Goal: Task Accomplishment & Management: Use online tool/utility

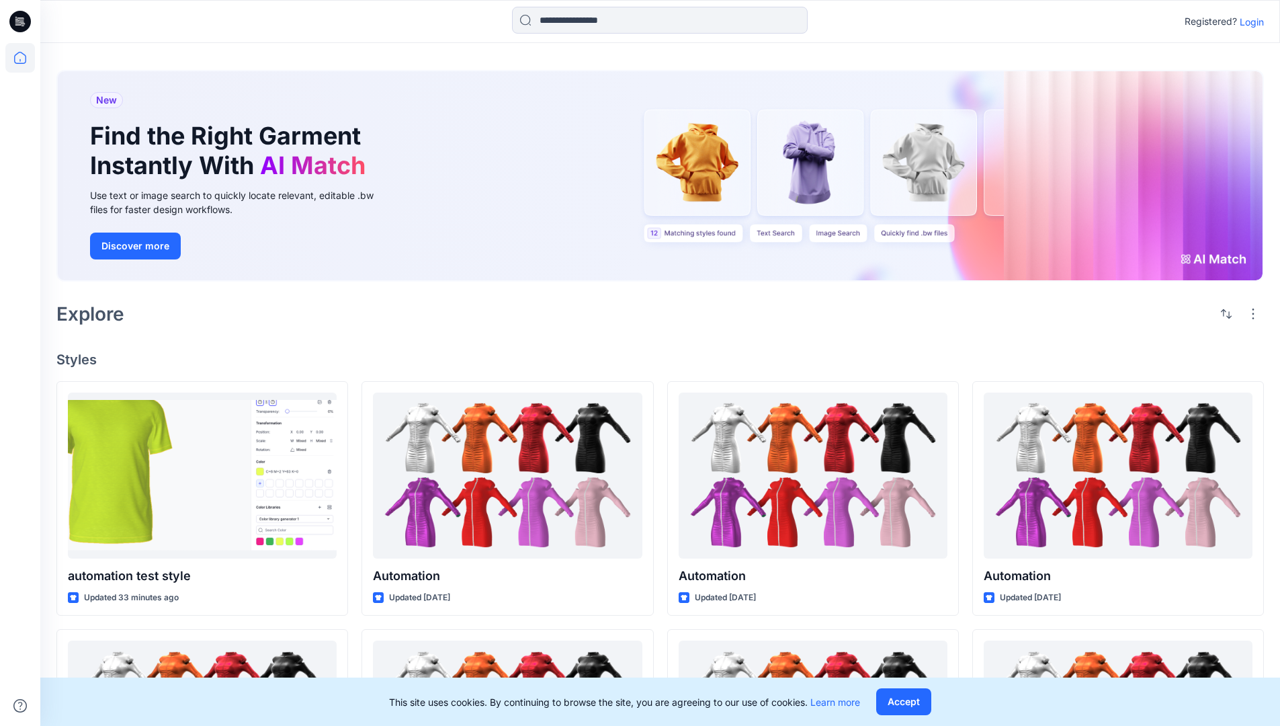
click at [1249, 22] on p "Login" at bounding box center [1252, 22] width 24 height 14
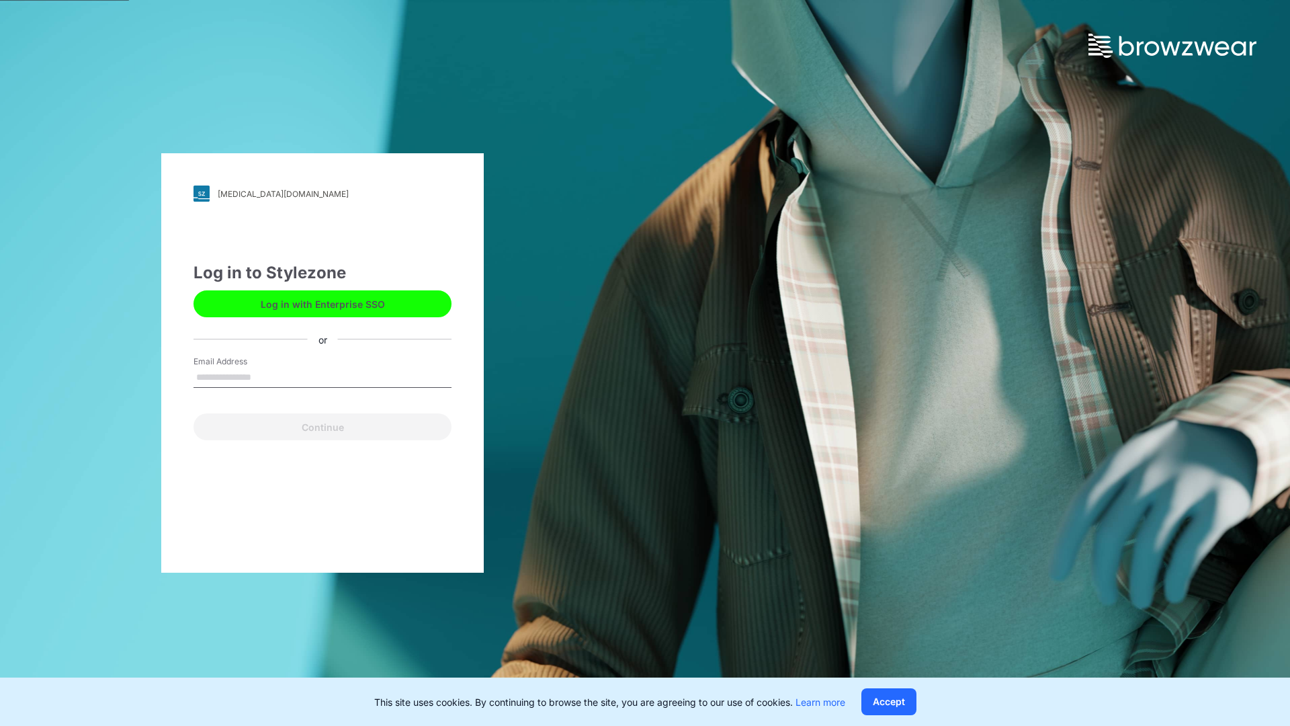
click at [265, 376] on input "Email Address" at bounding box center [323, 378] width 258 height 20
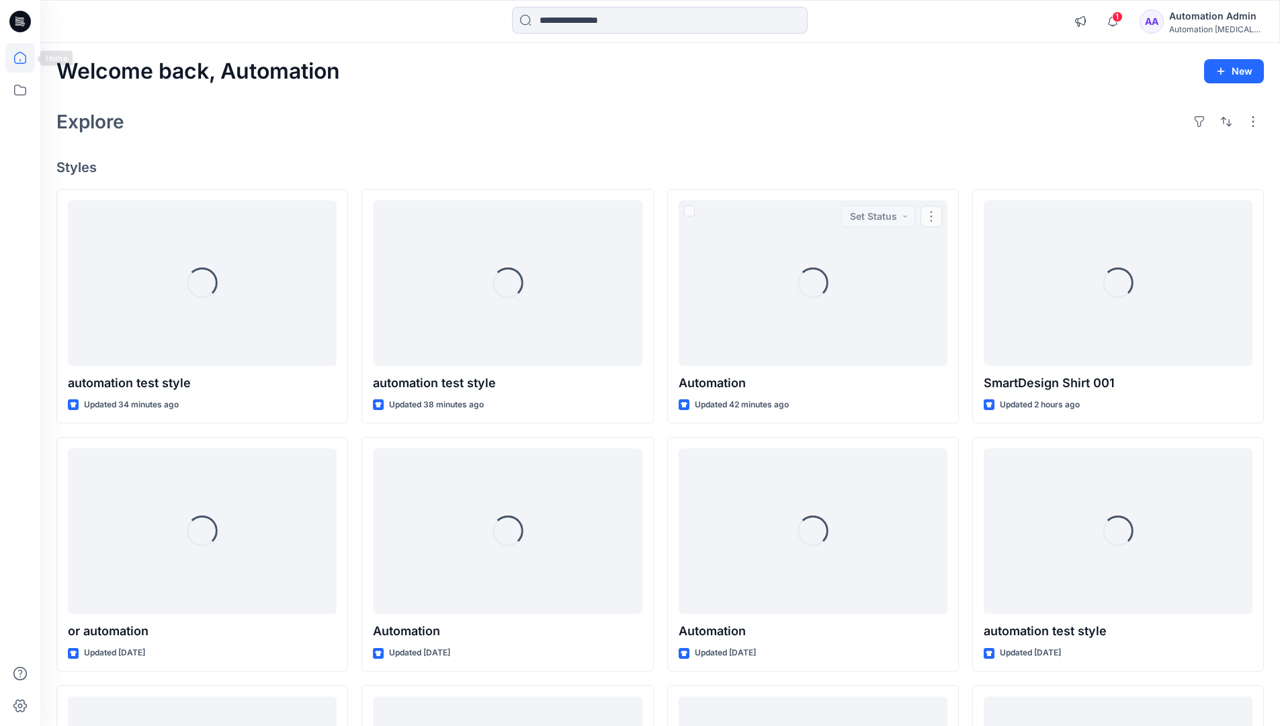
click at [26, 58] on icon at bounding box center [20, 58] width 12 height 12
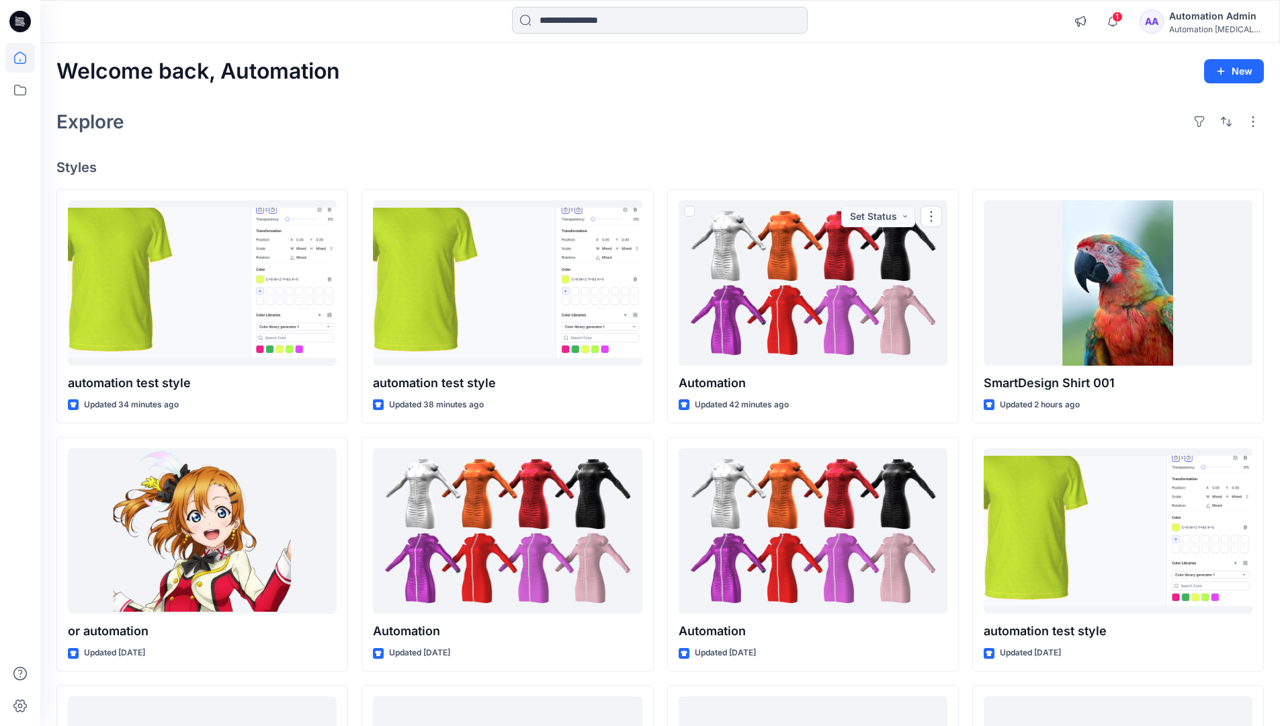
click at [583, 19] on input at bounding box center [660, 20] width 296 height 27
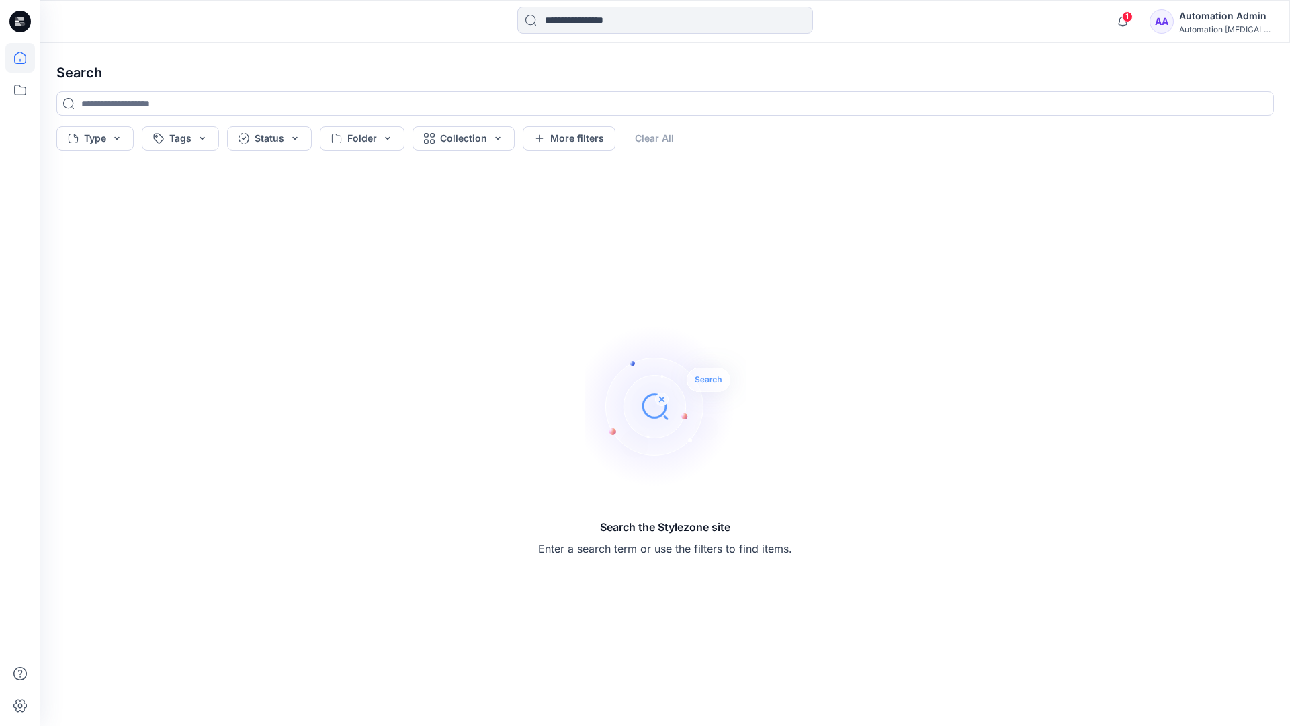
click at [14, 62] on icon at bounding box center [20, 58] width 12 height 12
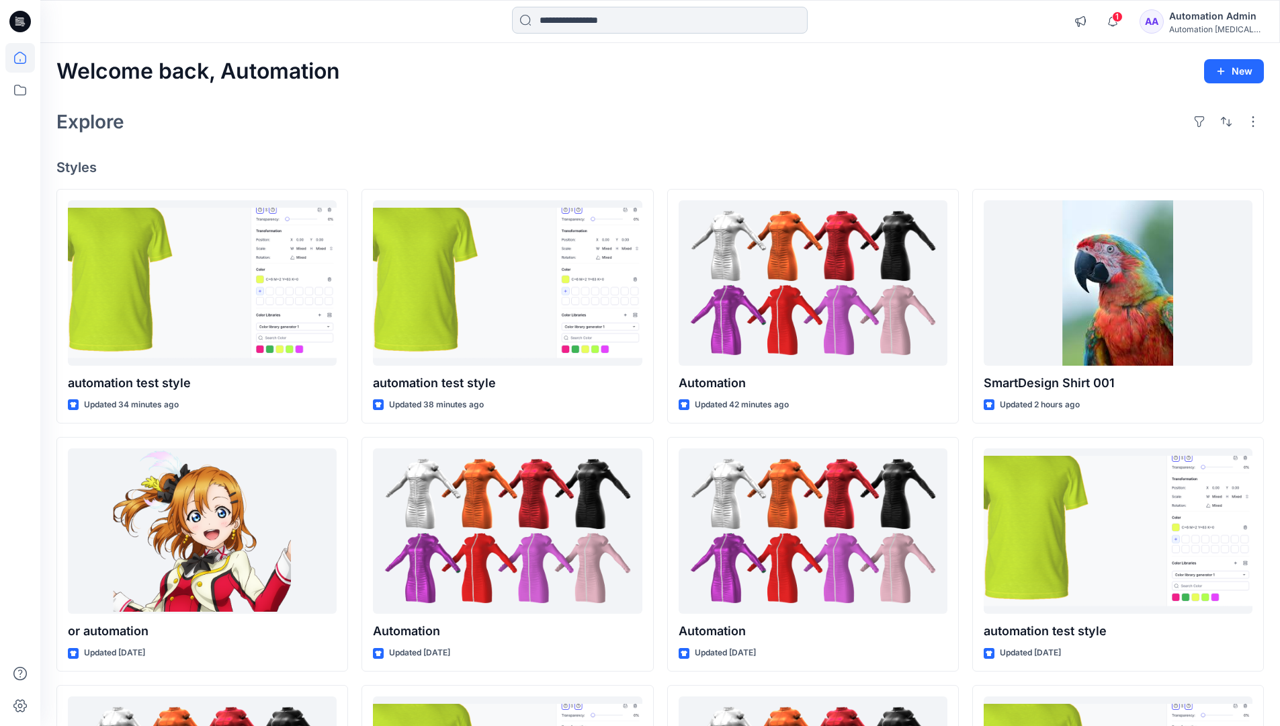
click at [562, 26] on input at bounding box center [660, 20] width 296 height 27
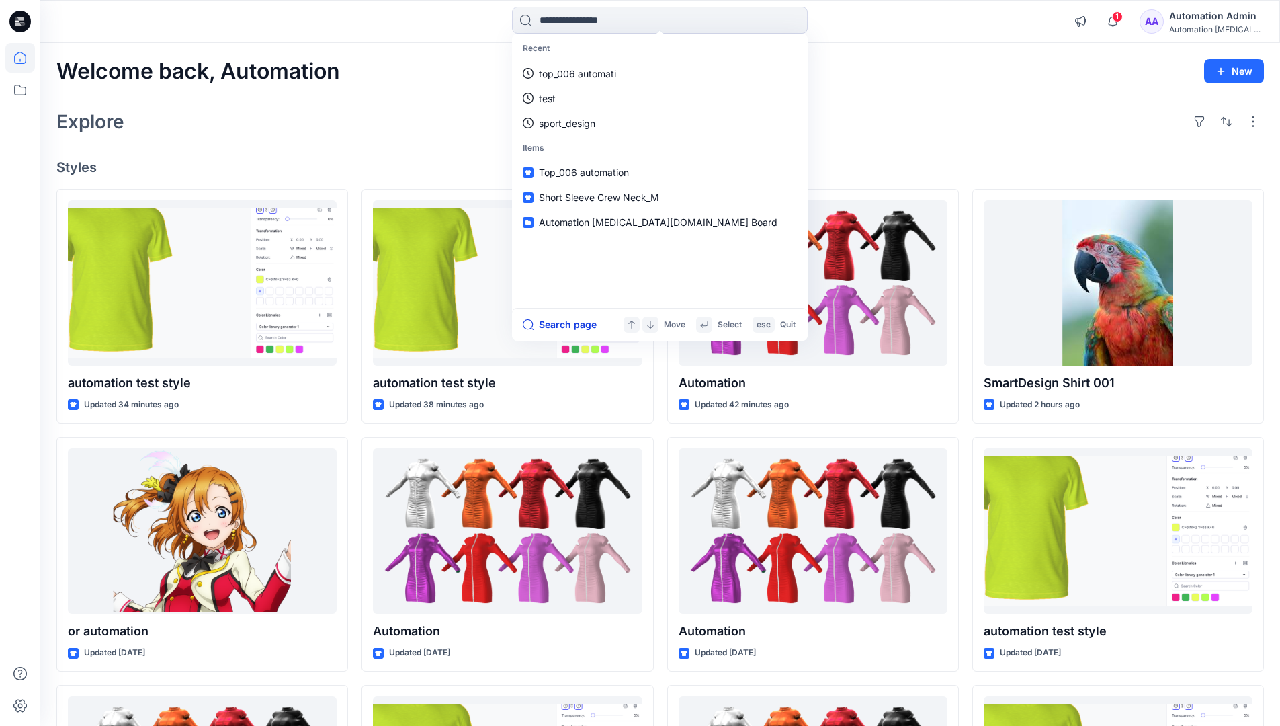
click at [576, 323] on button "Search page" at bounding box center [560, 325] width 74 height 16
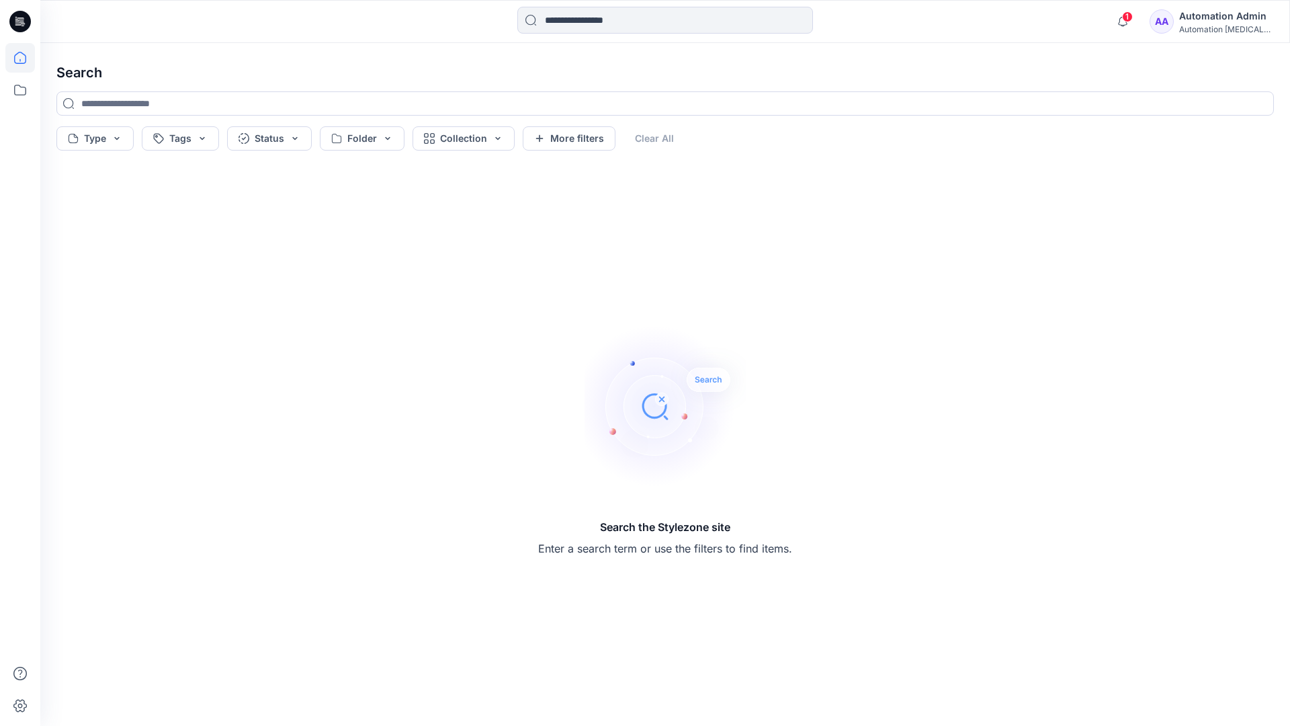
click at [24, 54] on icon at bounding box center [20, 58] width 30 height 30
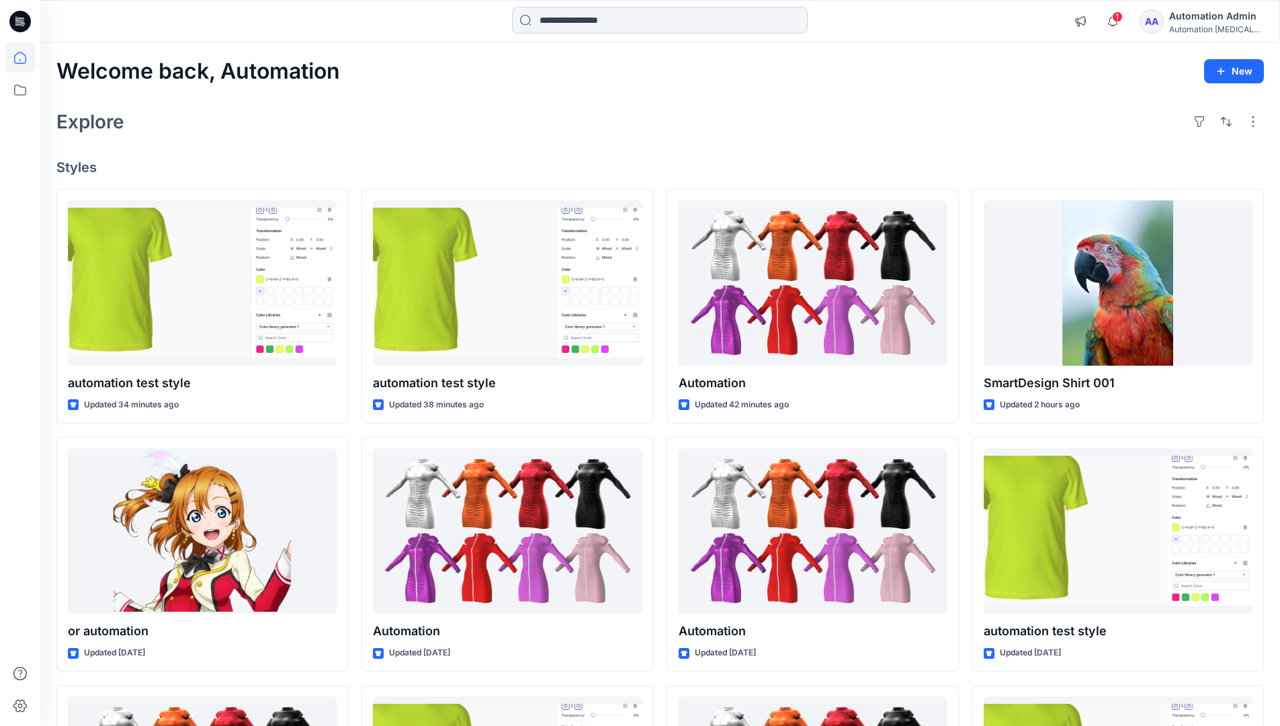
click at [579, 20] on input at bounding box center [660, 20] width 296 height 27
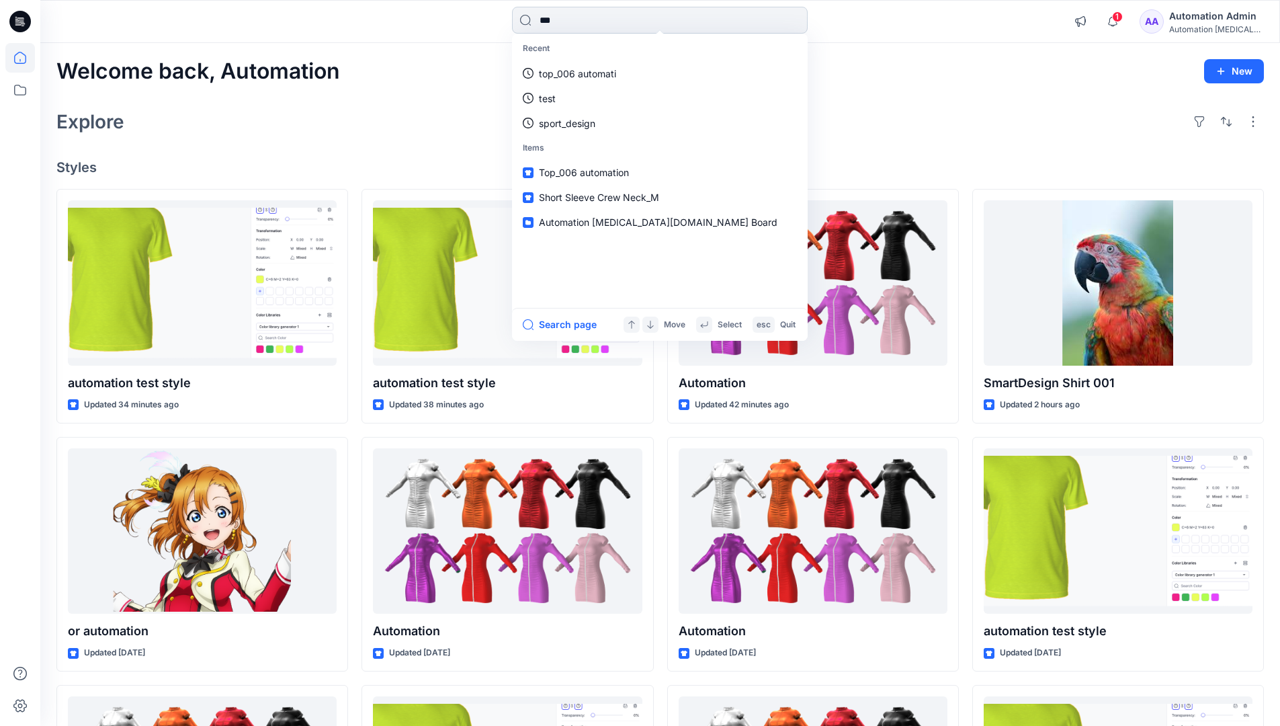
type input "****"
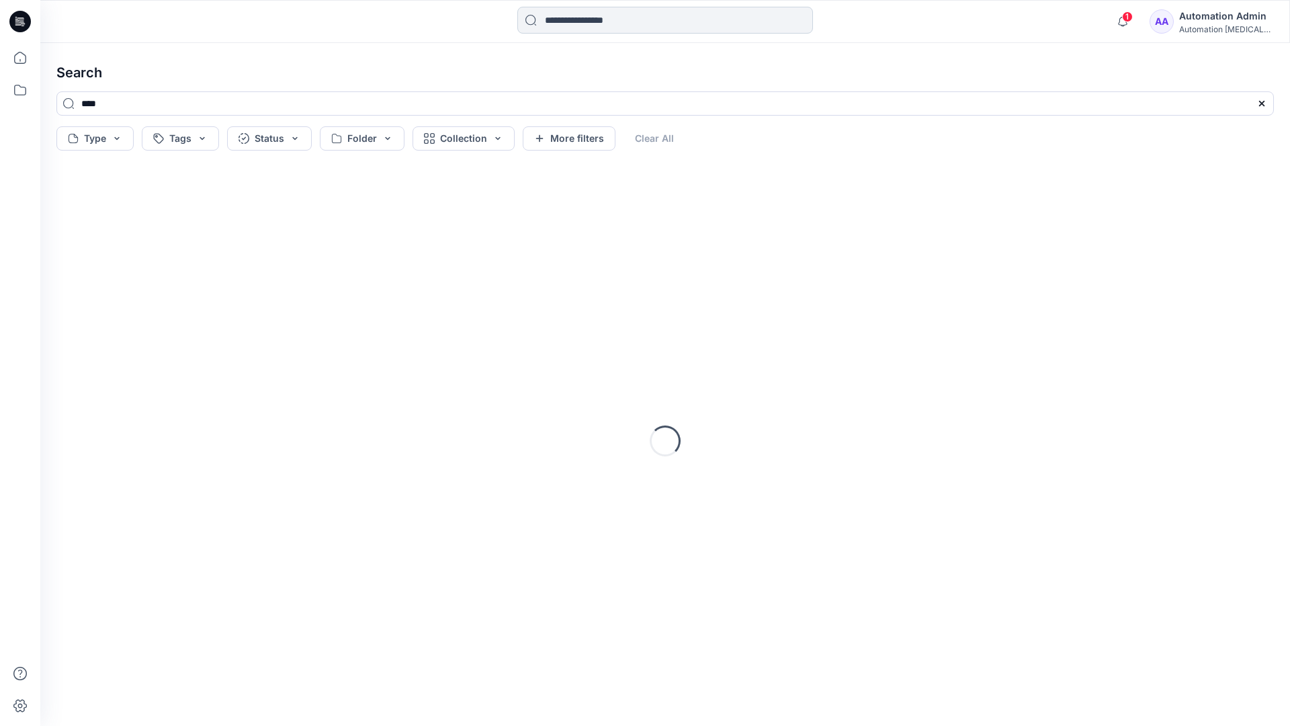
click at [583, 24] on input at bounding box center [665, 20] width 296 height 27
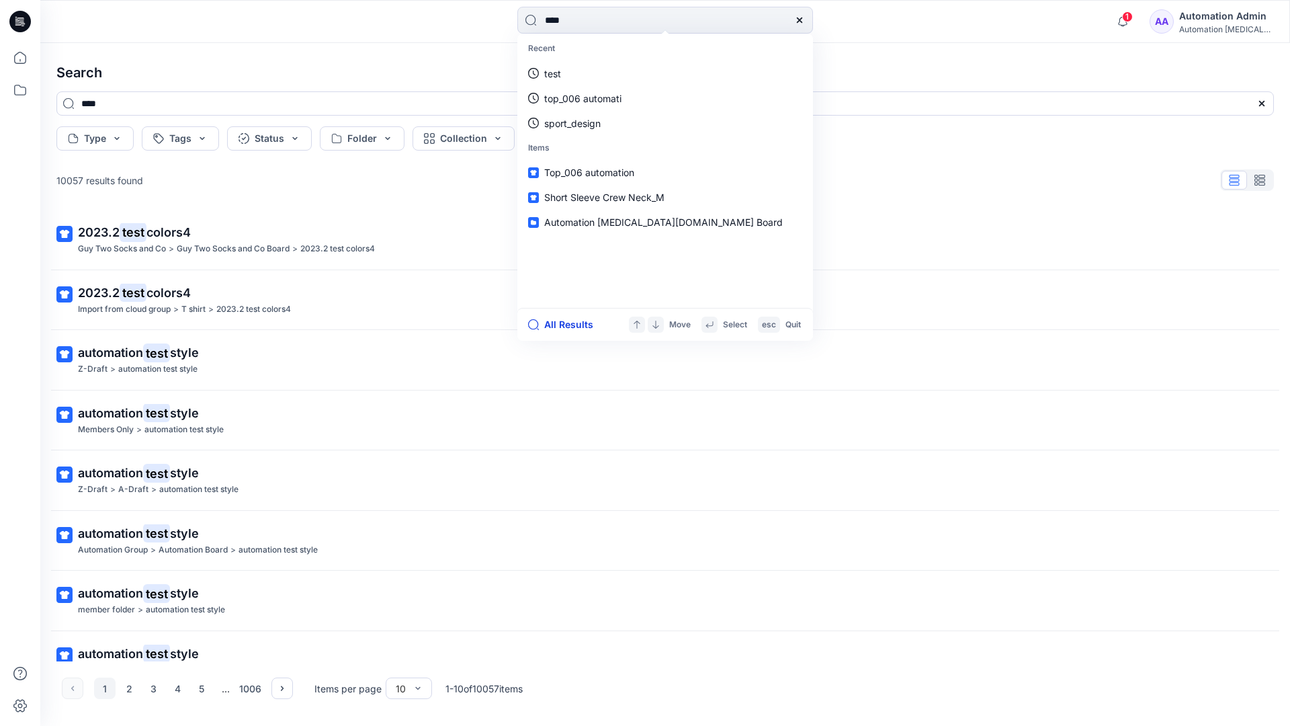
type input "****"
click at [554, 325] on button "All Results" at bounding box center [565, 325] width 74 height 16
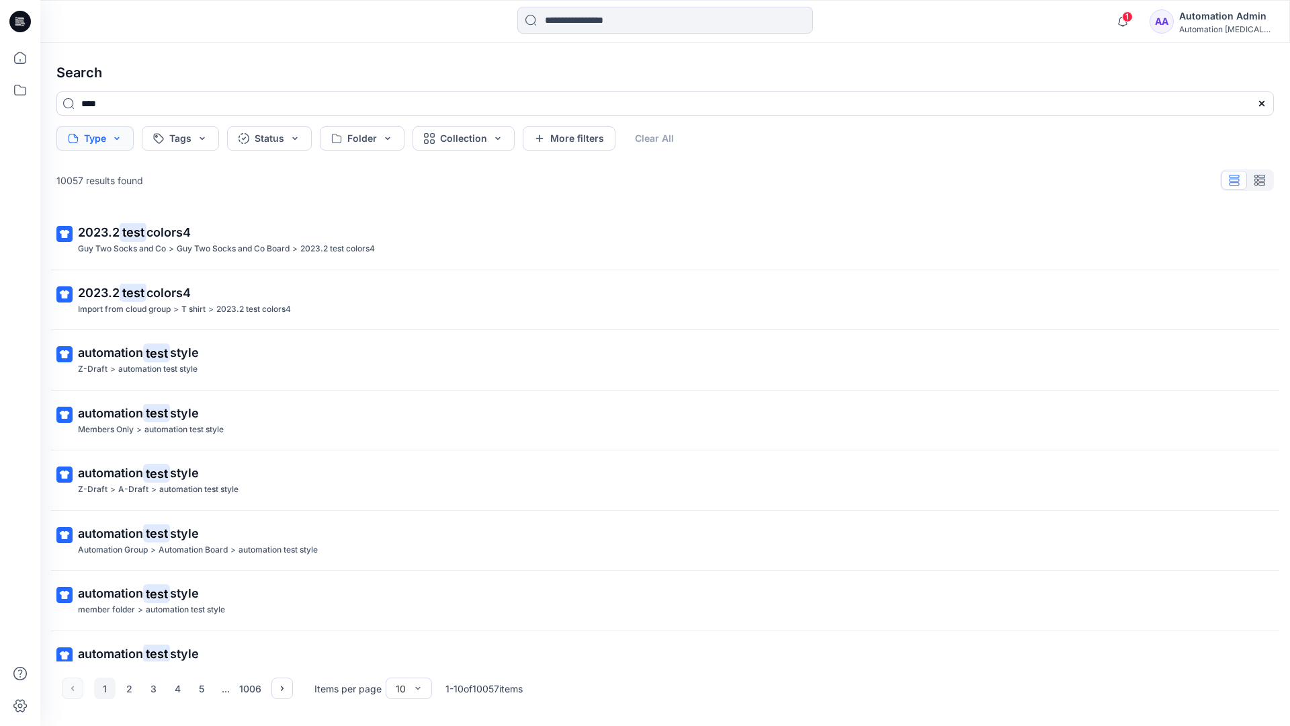
click at [115, 143] on button "Type" at bounding box center [94, 138] width 77 height 24
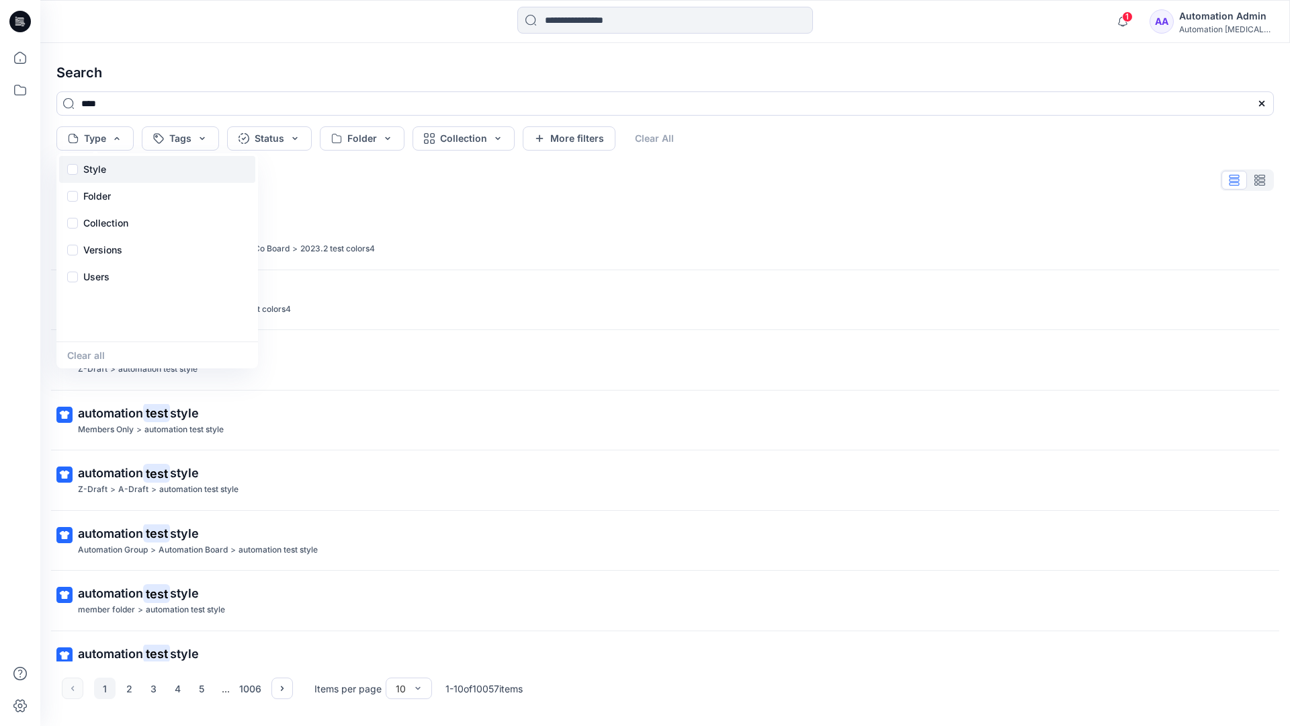
click at [112, 167] on div "Style" at bounding box center [157, 169] width 196 height 27
click at [96, 200] on p "Folder" at bounding box center [97, 196] width 28 height 16
click at [110, 218] on p "Collection" at bounding box center [105, 223] width 45 height 16
click at [109, 246] on p "Versions" at bounding box center [102, 250] width 39 height 16
click at [100, 273] on p "Users" at bounding box center [96, 277] width 26 height 16
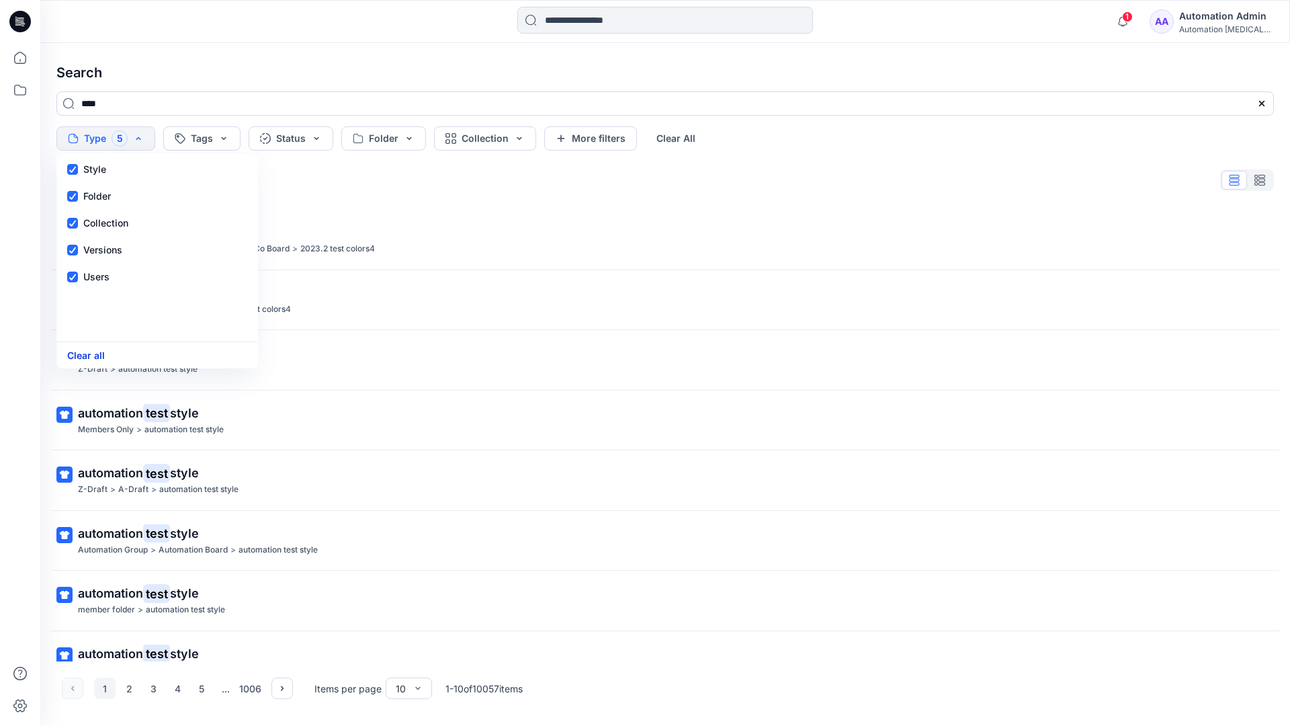
click at [91, 358] on button "Clear all" at bounding box center [86, 354] width 38 height 15
click at [187, 134] on button "Tags" at bounding box center [180, 138] width 77 height 24
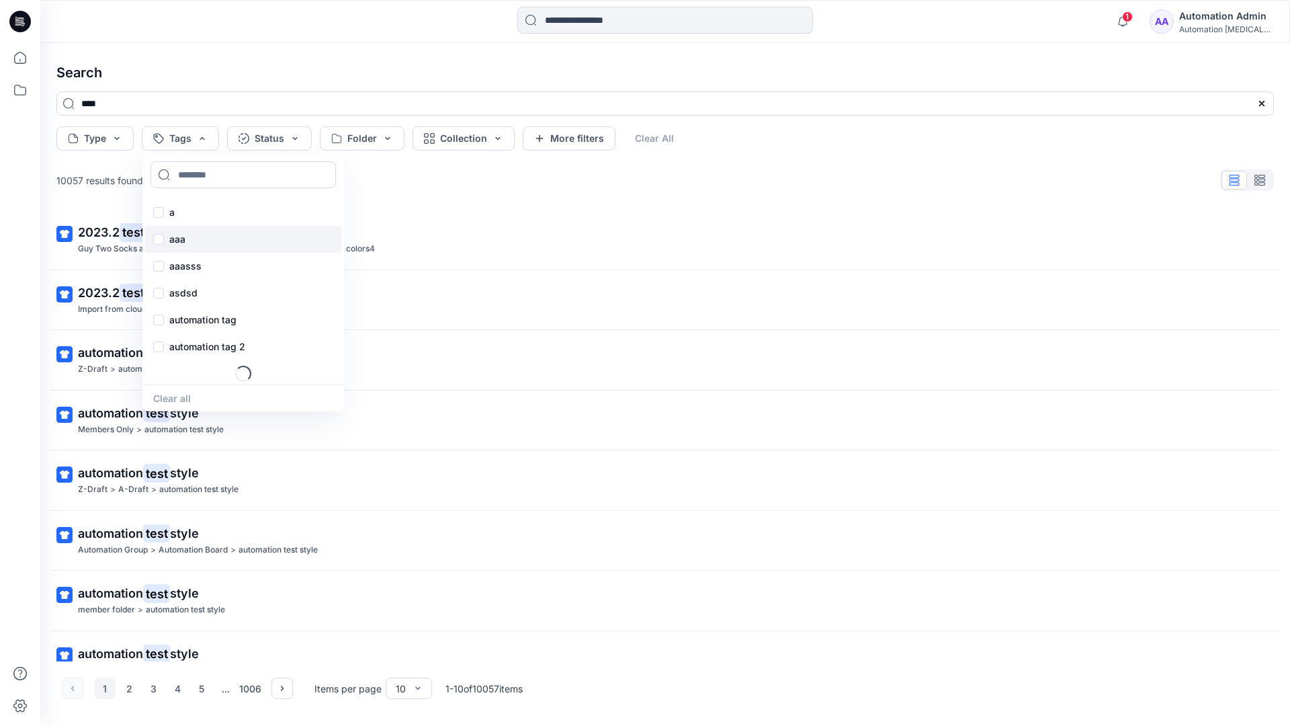
click at [176, 233] on p "aaa" at bounding box center [177, 239] width 16 height 16
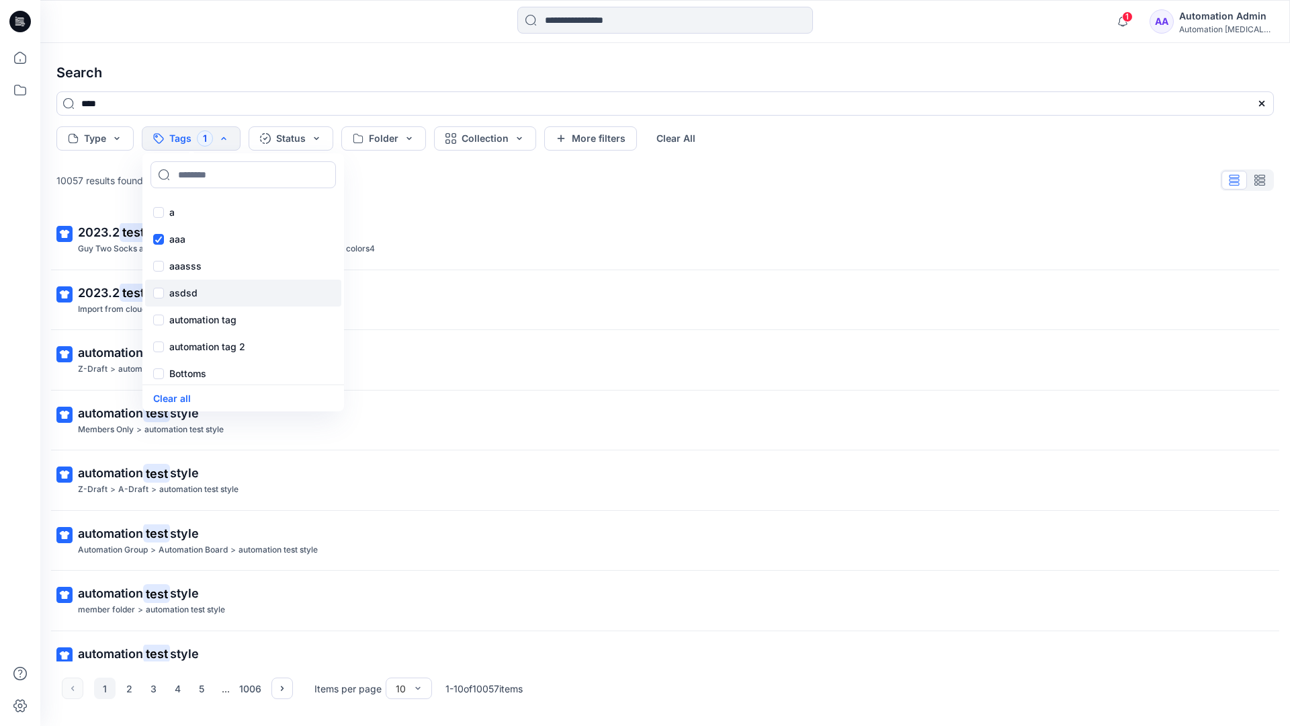
click at [175, 291] on p "asdsd" at bounding box center [183, 293] width 28 height 16
click at [176, 318] on p "automation tag" at bounding box center [202, 320] width 67 height 16
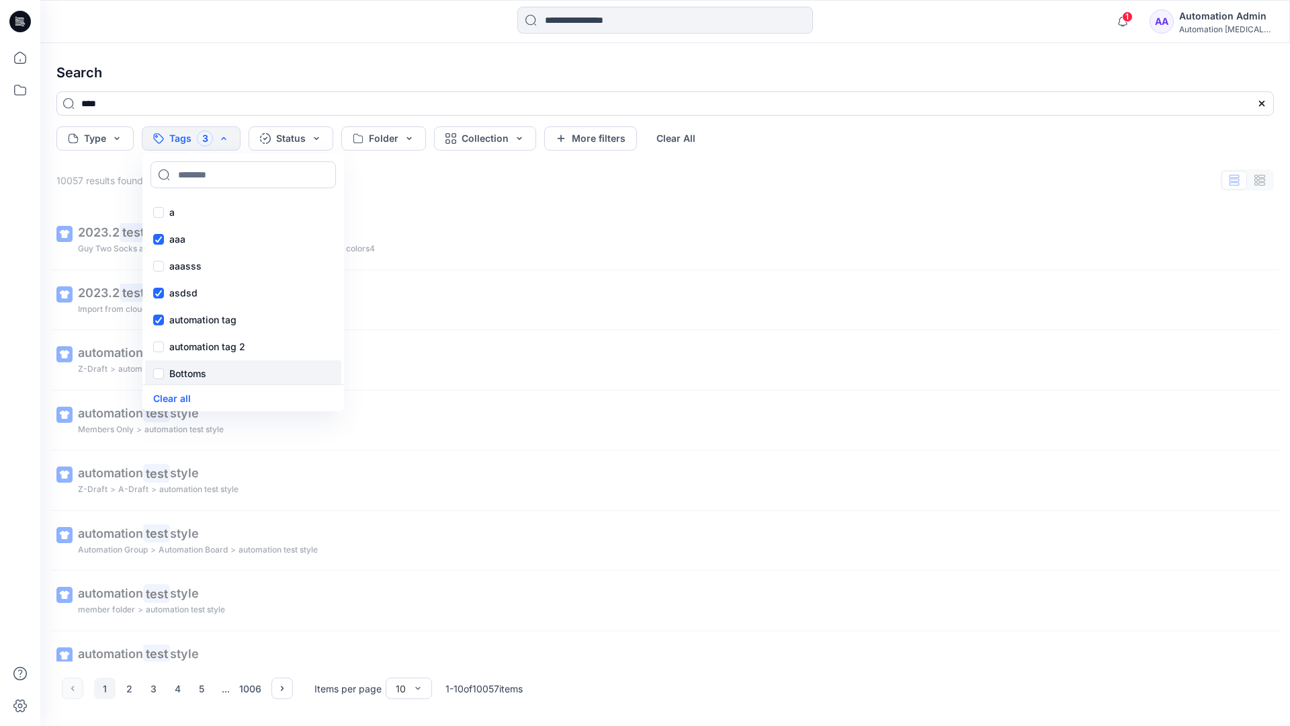
click at [183, 374] on p "Bottoms" at bounding box center [187, 374] width 37 height 16
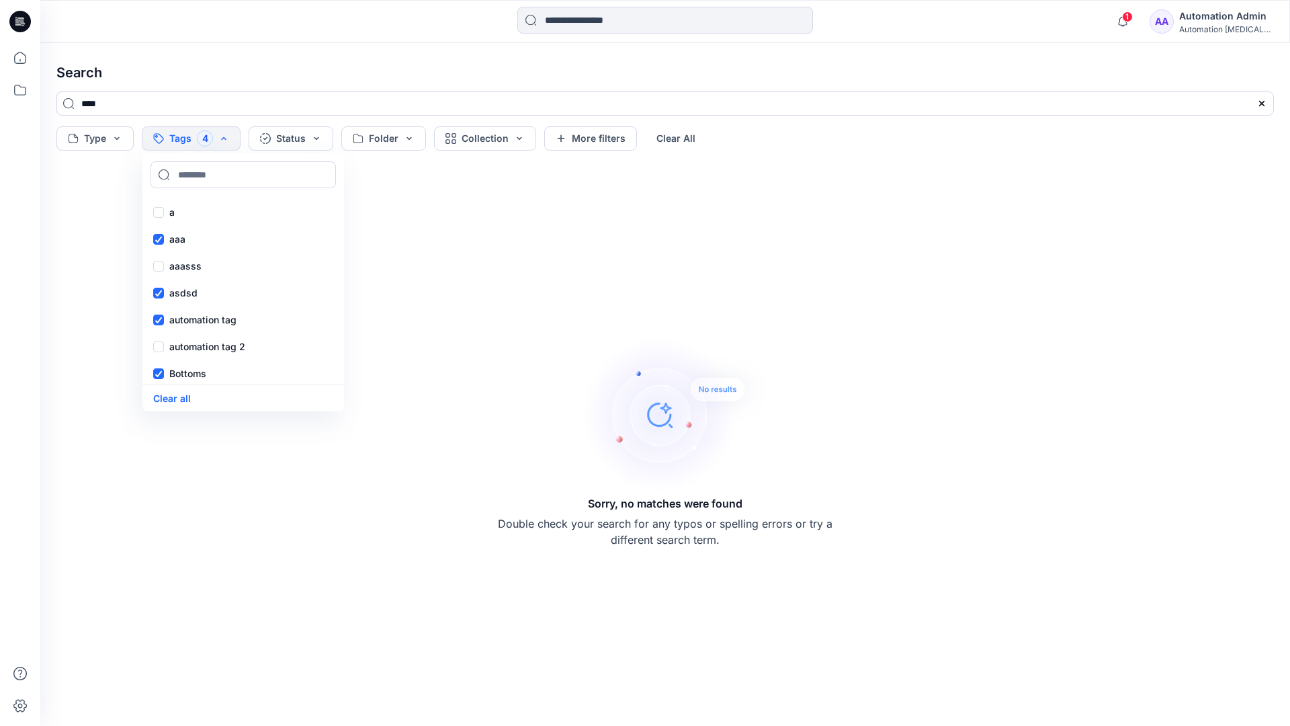
scroll to position [110, 0]
click at [200, 287] on div "Core" at bounding box center [243, 290] width 196 height 27
click at [197, 314] on div "f" at bounding box center [243, 317] width 196 height 27
click at [202, 341] on p "fhvsjkdlhg" at bounding box center [193, 344] width 48 height 16
click at [180, 394] on button "Clear all" at bounding box center [172, 397] width 38 height 15
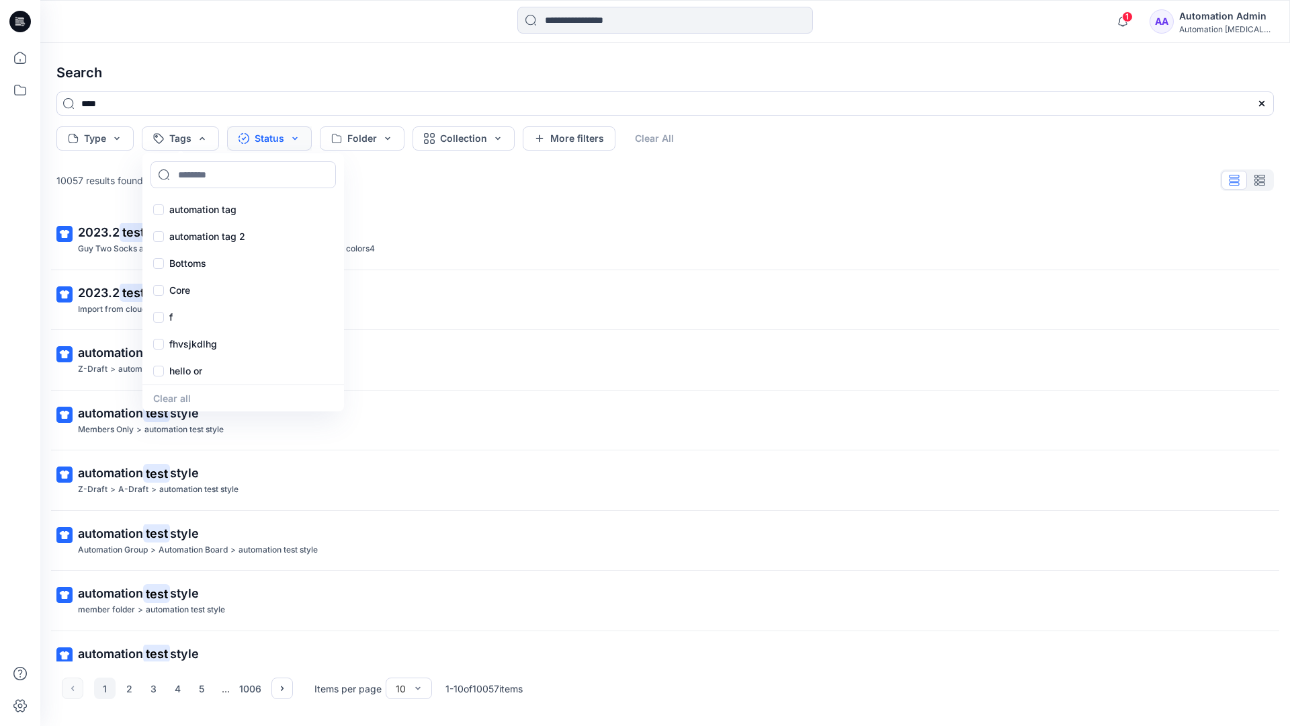
click at [275, 140] on button "Status" at bounding box center [269, 138] width 85 height 24
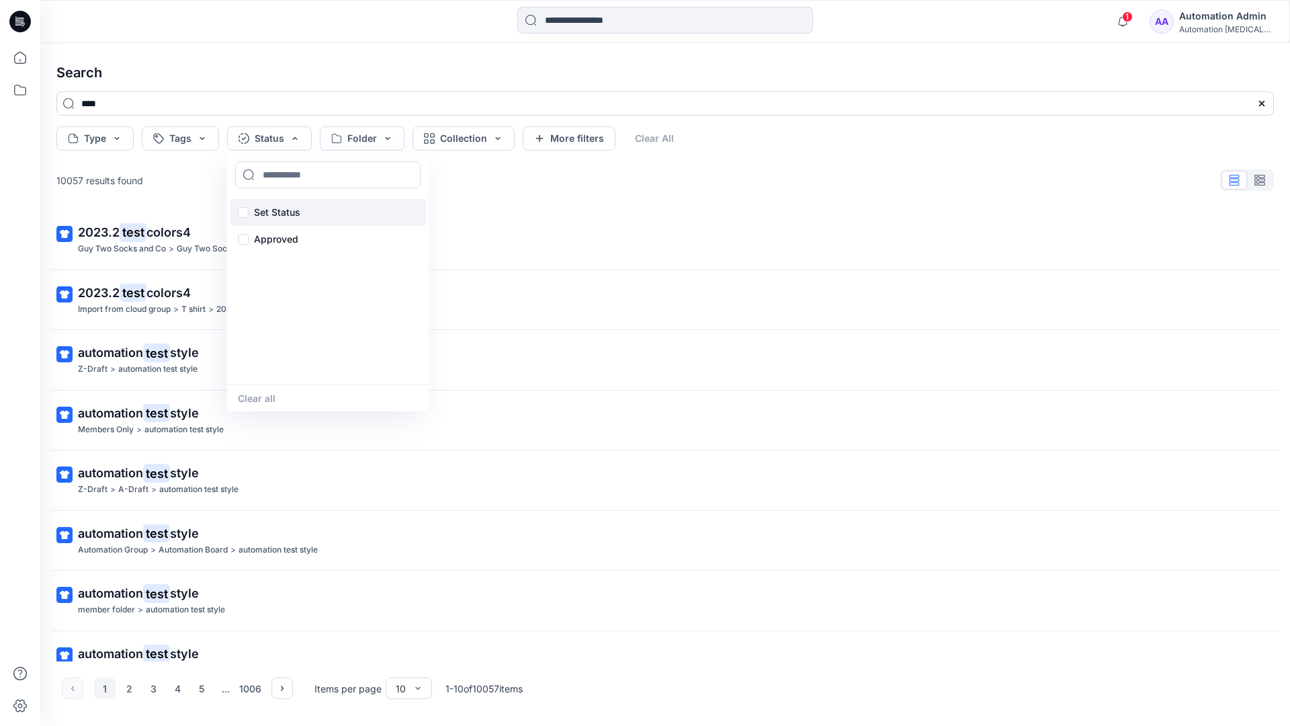
click at [297, 204] on p "Set Status" at bounding box center [277, 212] width 46 height 16
click at [252, 400] on button "Clear all" at bounding box center [257, 397] width 38 height 15
click at [385, 147] on button "Folder" at bounding box center [362, 138] width 85 height 24
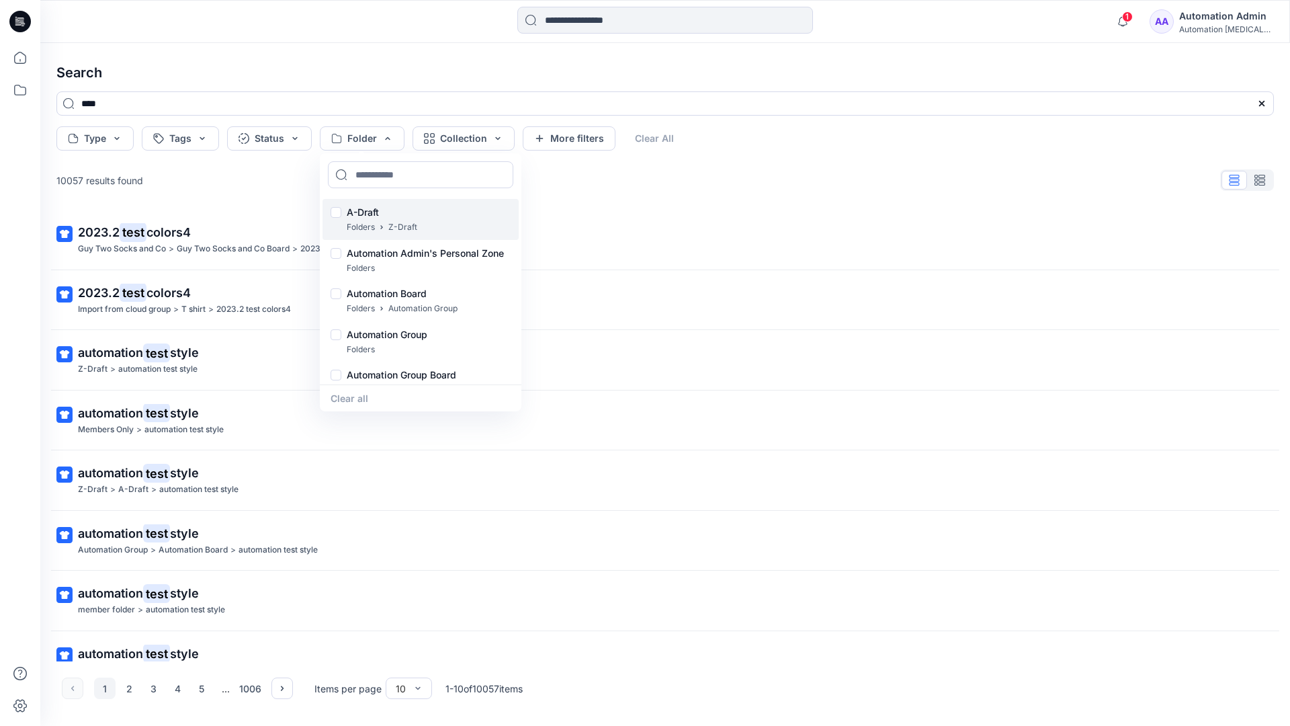
click at [367, 207] on p "A-Draft" at bounding box center [382, 212] width 71 height 16
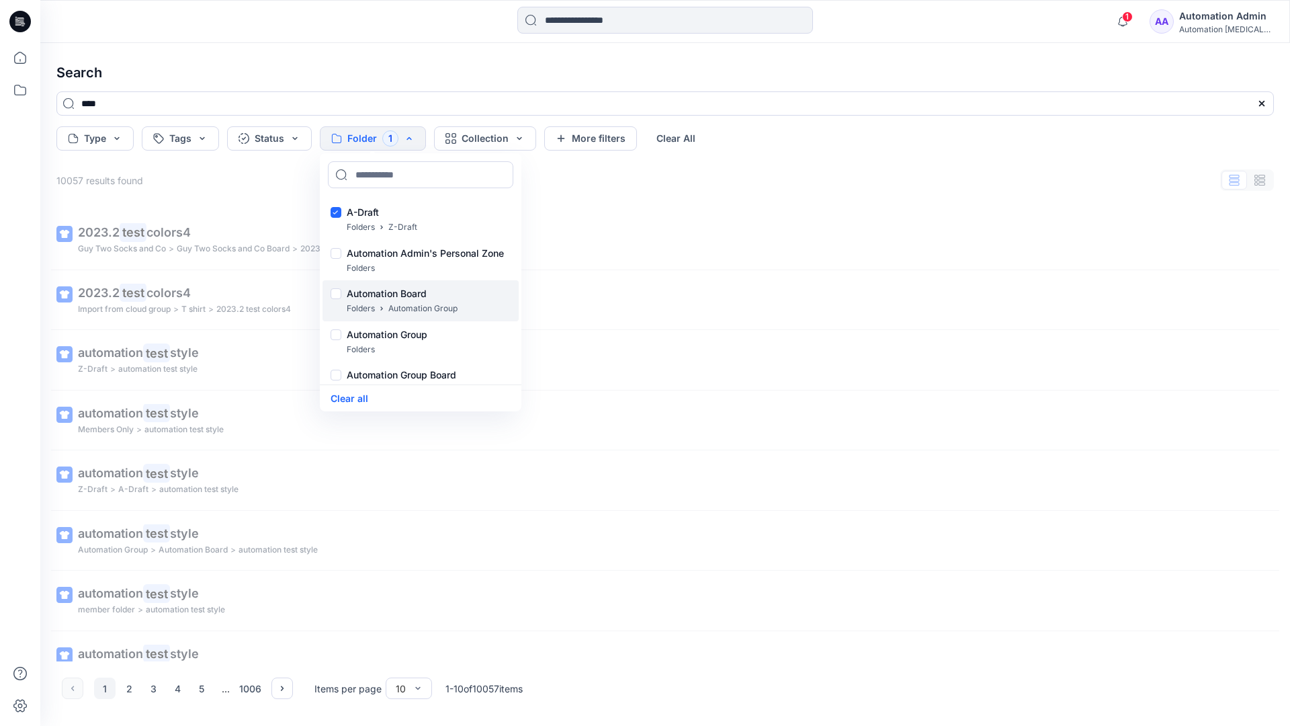
click at [361, 302] on p "Folders" at bounding box center [361, 309] width 28 height 14
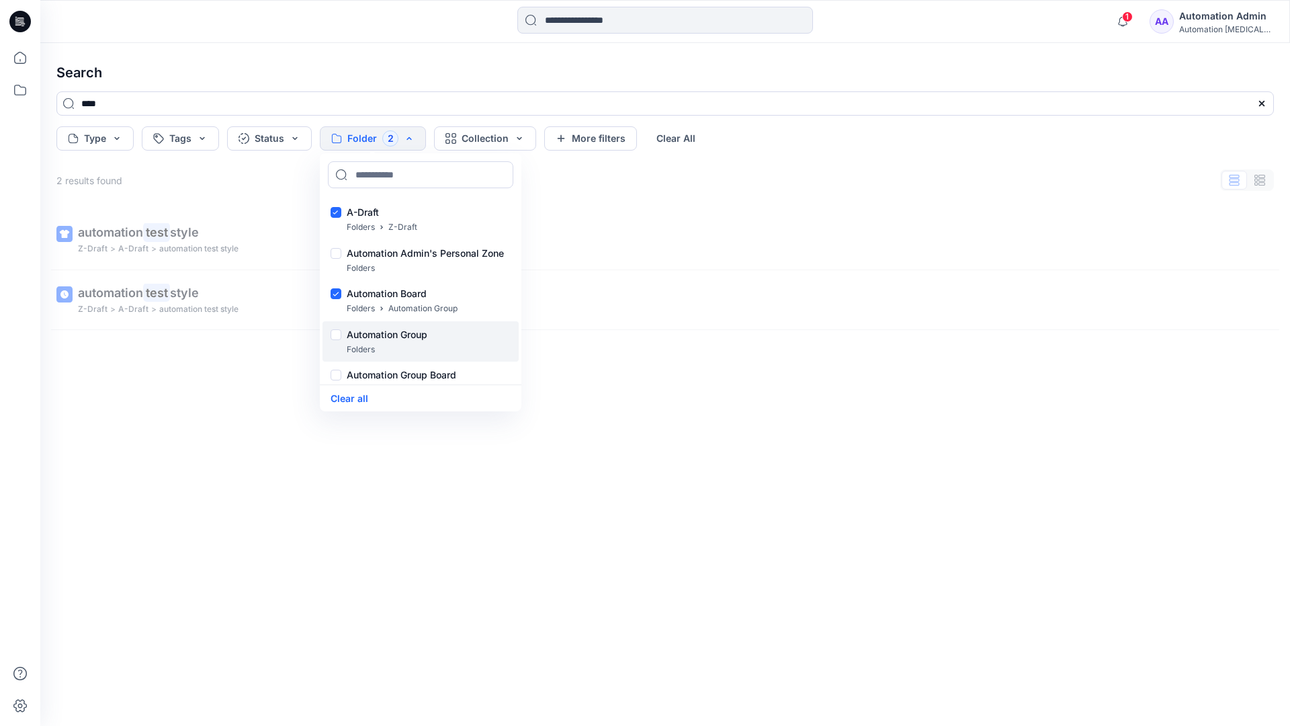
click at [356, 343] on p "Folders" at bounding box center [361, 350] width 28 height 14
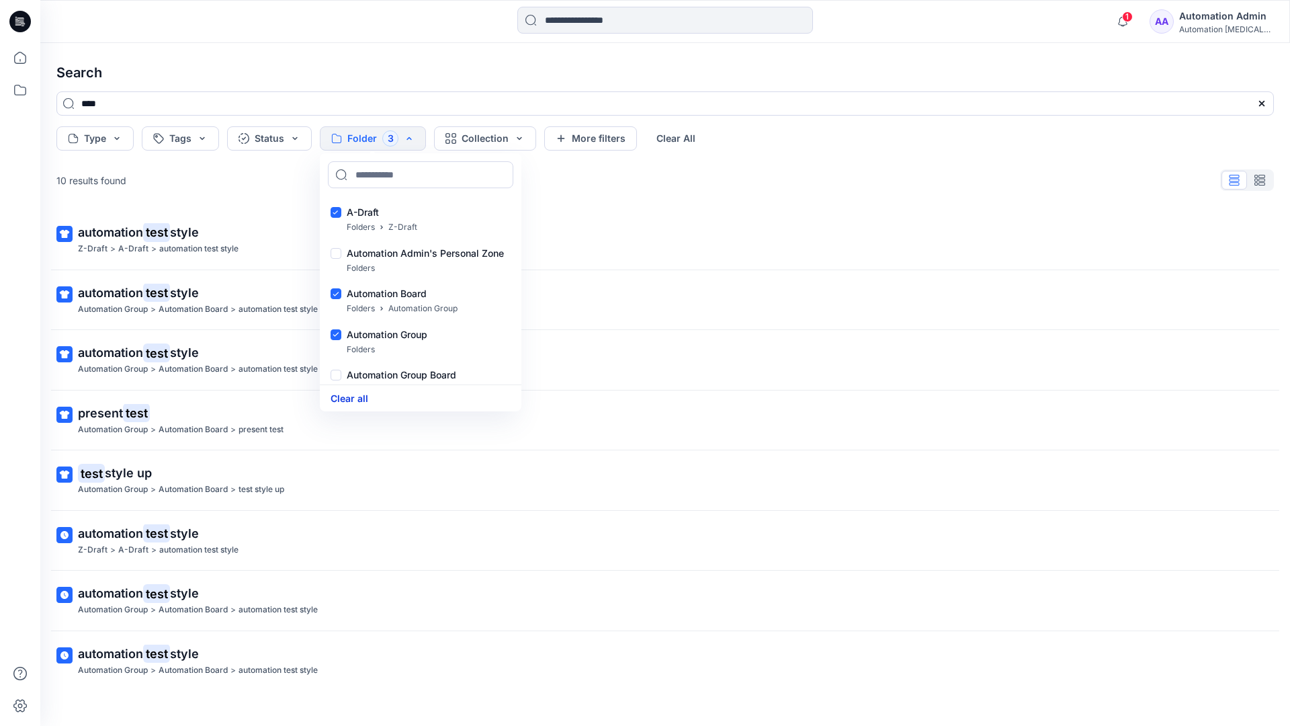
click at [360, 397] on button "Clear all" at bounding box center [350, 397] width 38 height 15
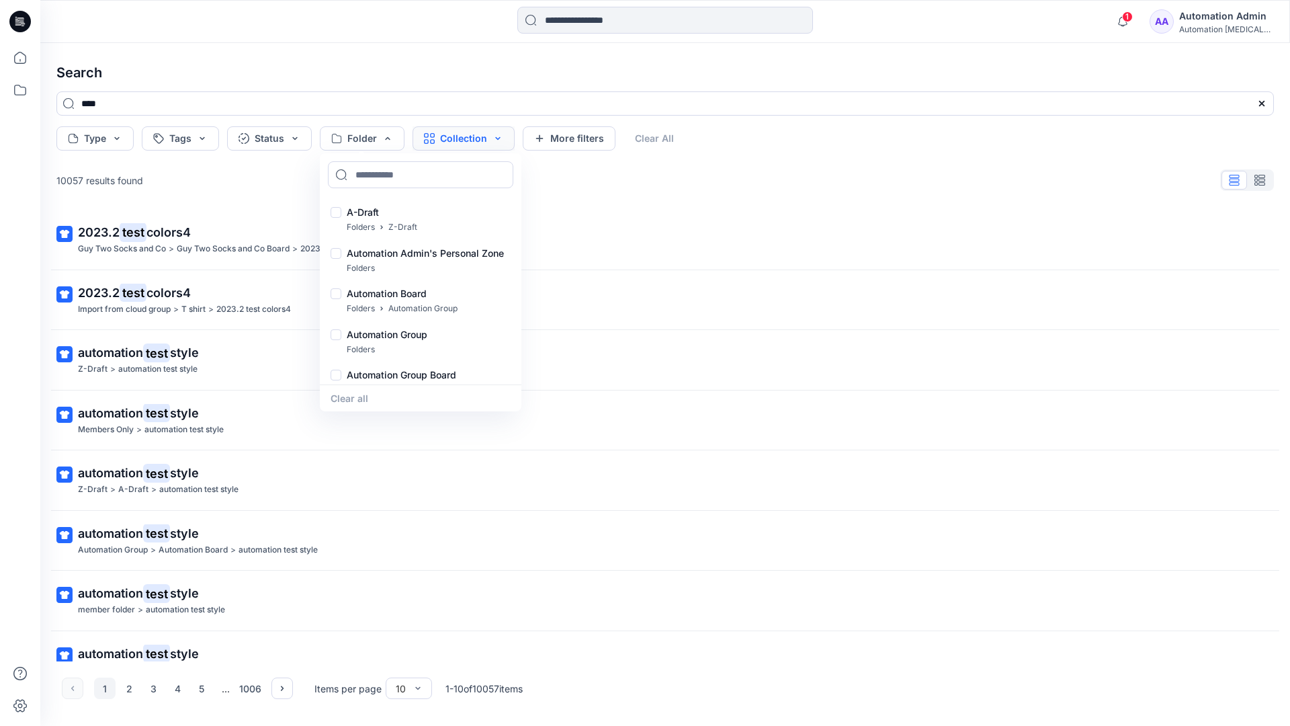
click at [481, 142] on button "Collection" at bounding box center [464, 138] width 102 height 24
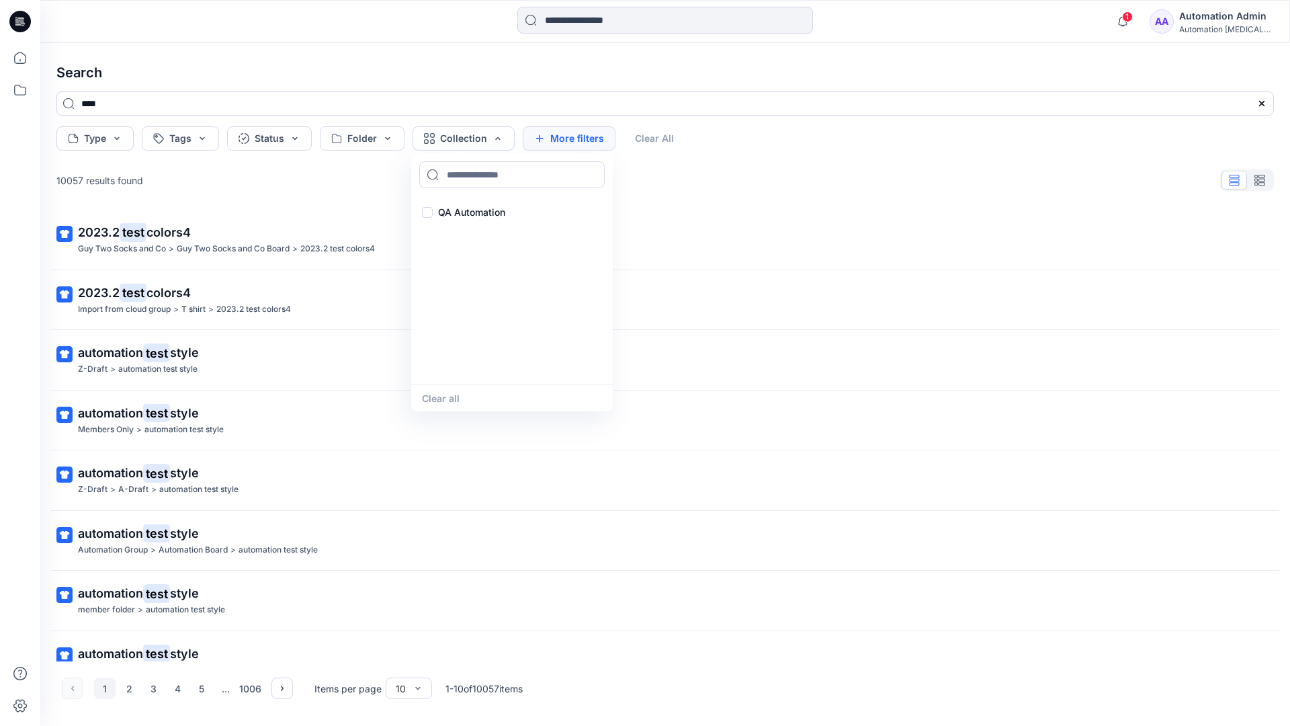
click at [566, 136] on button "More filters" at bounding box center [569, 138] width 93 height 24
click at [606, 139] on button "Created by" at bounding box center [576, 138] width 106 height 24
click at [591, 174] on input at bounding box center [621, 174] width 185 height 27
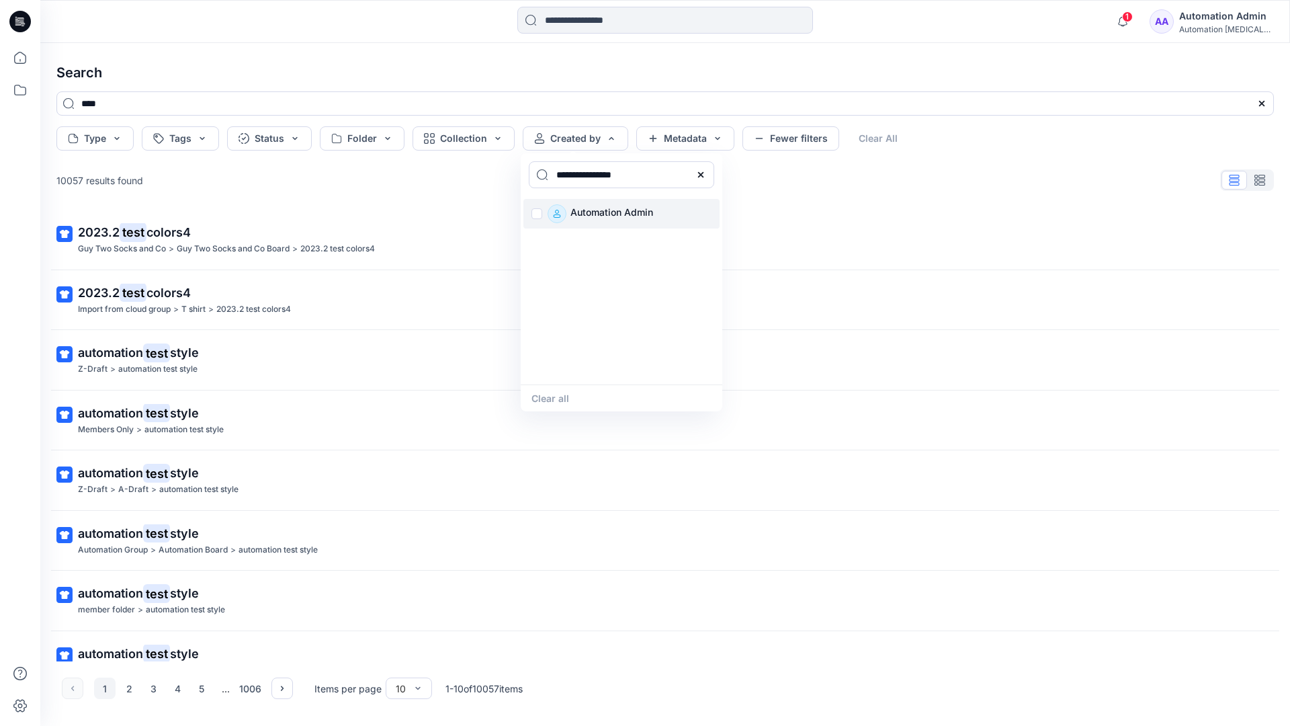
type input "**********"
click at [603, 212] on p "Automation Admin" at bounding box center [612, 213] width 83 height 19
click at [558, 395] on button "Clear all" at bounding box center [551, 397] width 38 height 15
click at [685, 141] on button "Metadata" at bounding box center [685, 138] width 98 height 24
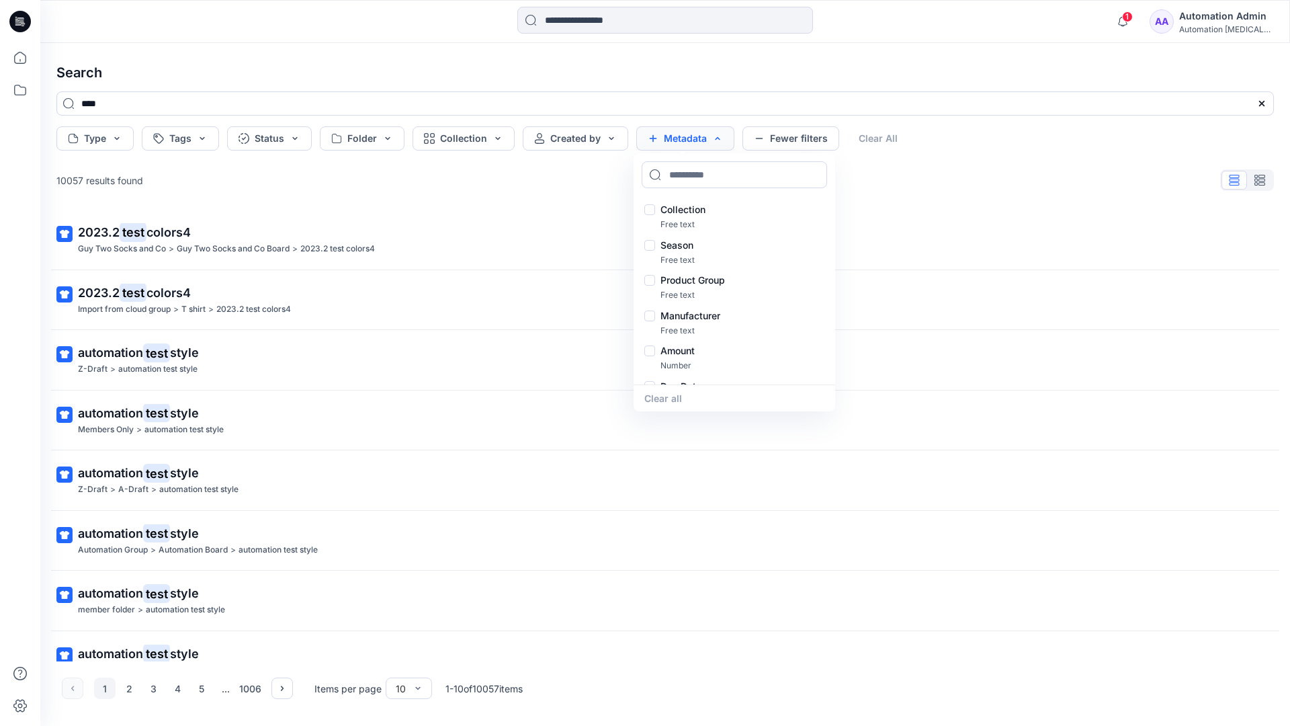
click at [689, 143] on button "Metadata" at bounding box center [685, 138] width 98 height 24
click at [787, 142] on button "Fewer filters" at bounding box center [791, 138] width 97 height 24
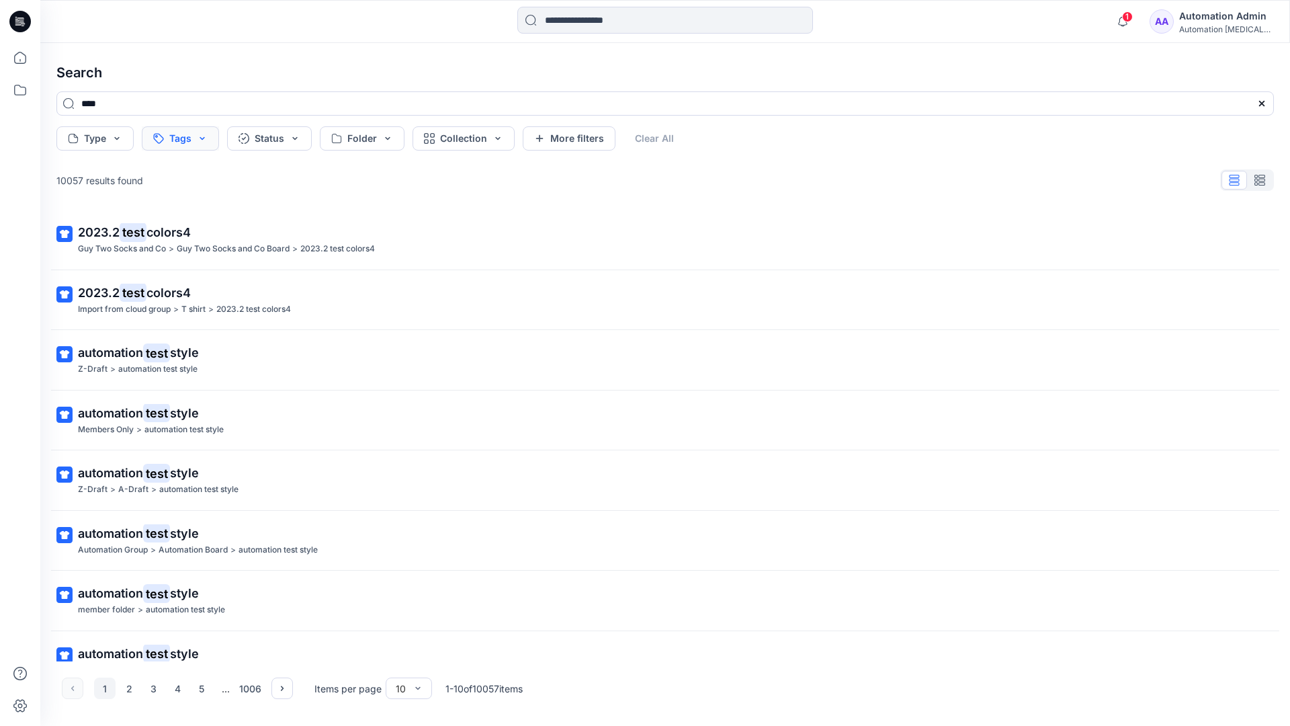
click at [182, 140] on button "Tags" at bounding box center [180, 138] width 77 height 24
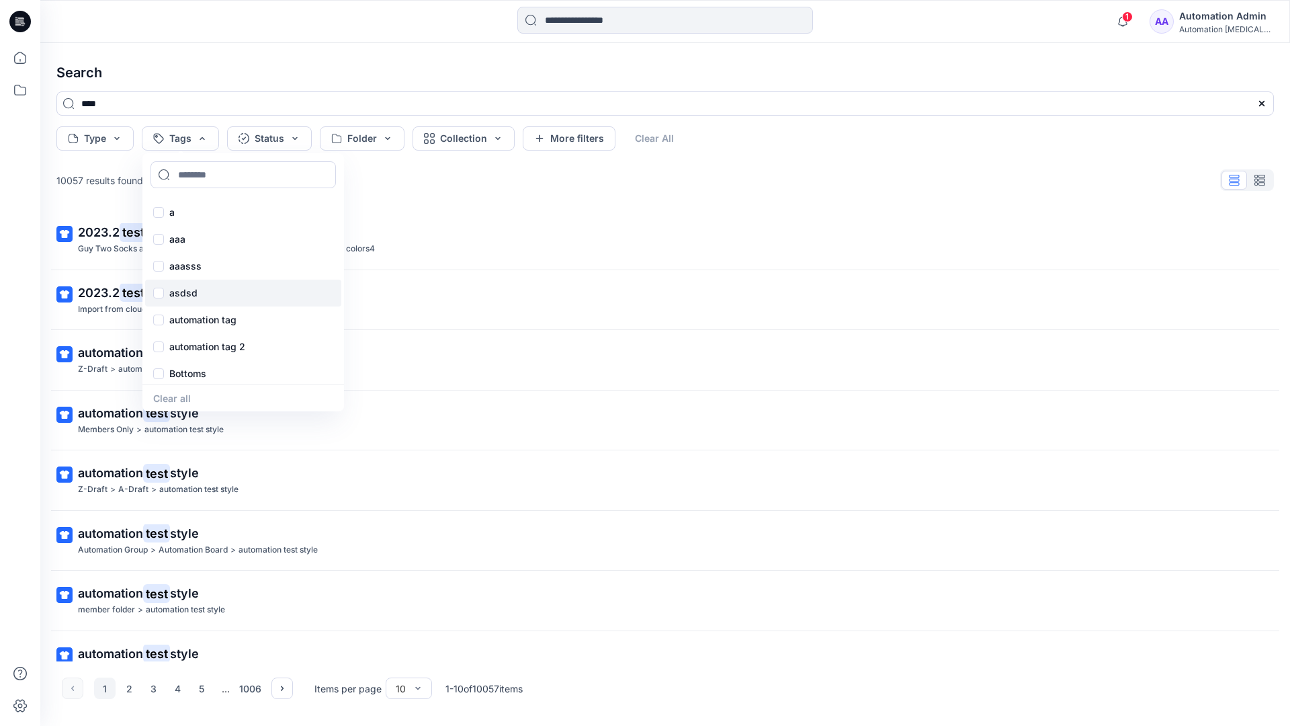
click at [182, 301] on div "asdsd" at bounding box center [243, 293] width 196 height 27
click at [680, 134] on button "Clear All" at bounding box center [676, 138] width 62 height 24
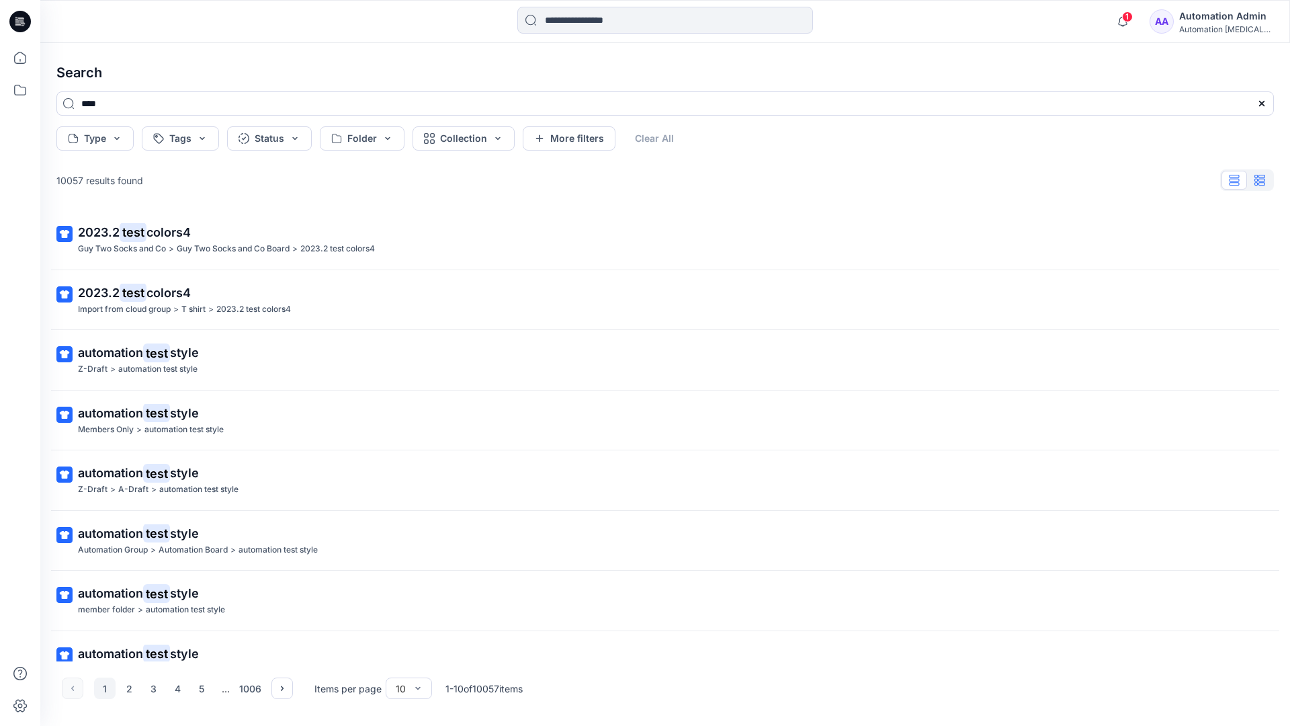
click at [1266, 183] on button "button" at bounding box center [1260, 180] width 26 height 19
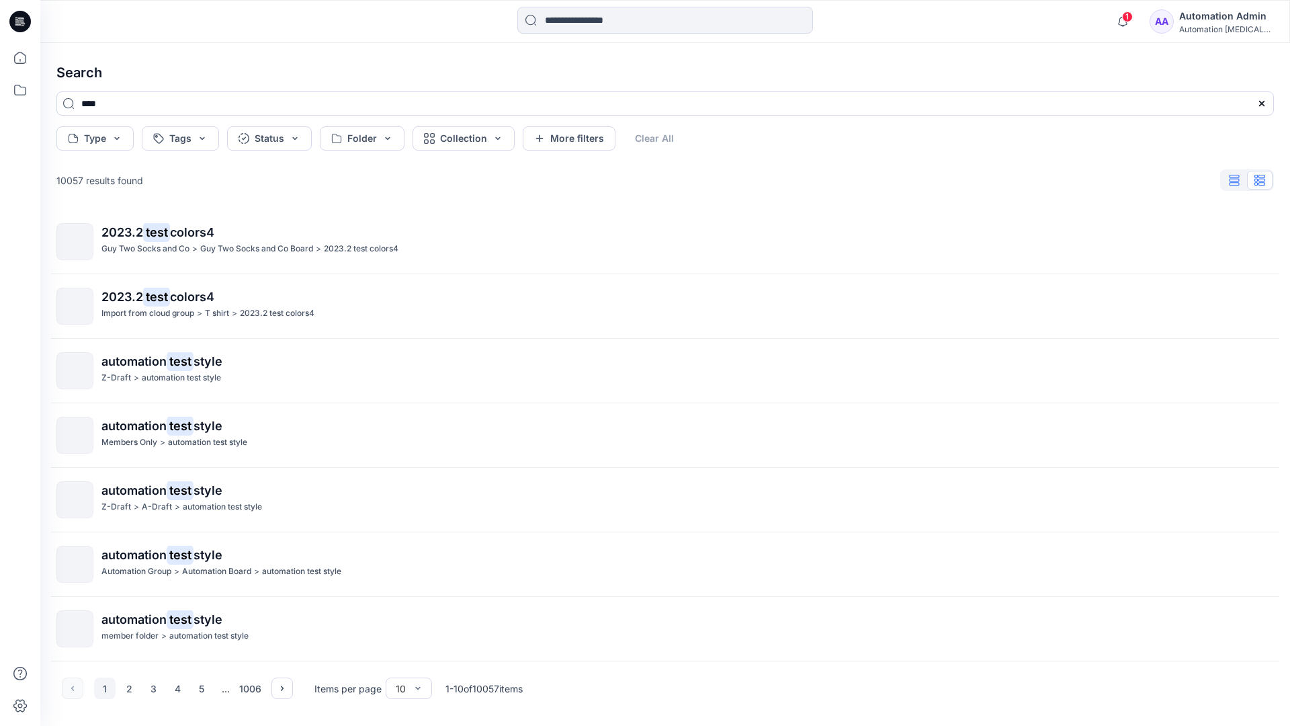
click at [1236, 181] on icon "button" at bounding box center [1235, 180] width 10 height 11
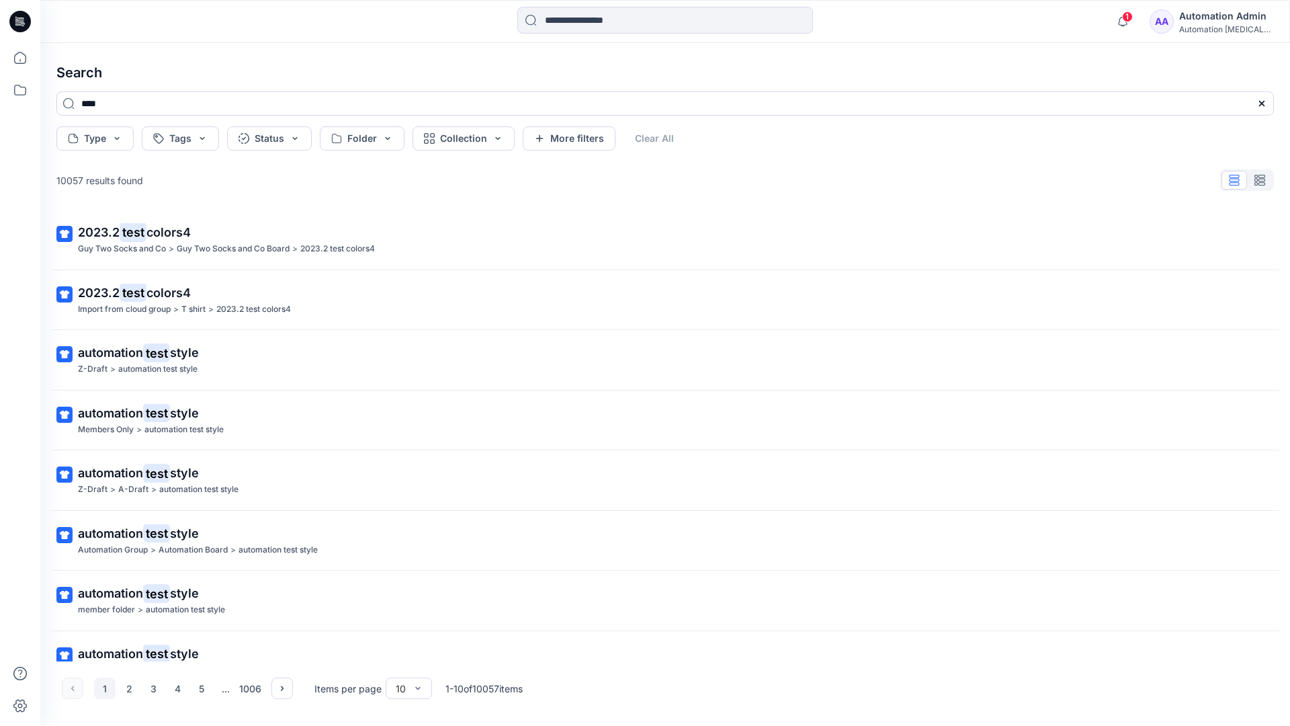
click at [1187, 24] on div "AA Automation Admin Automation testim..." at bounding box center [1212, 21] width 124 height 27
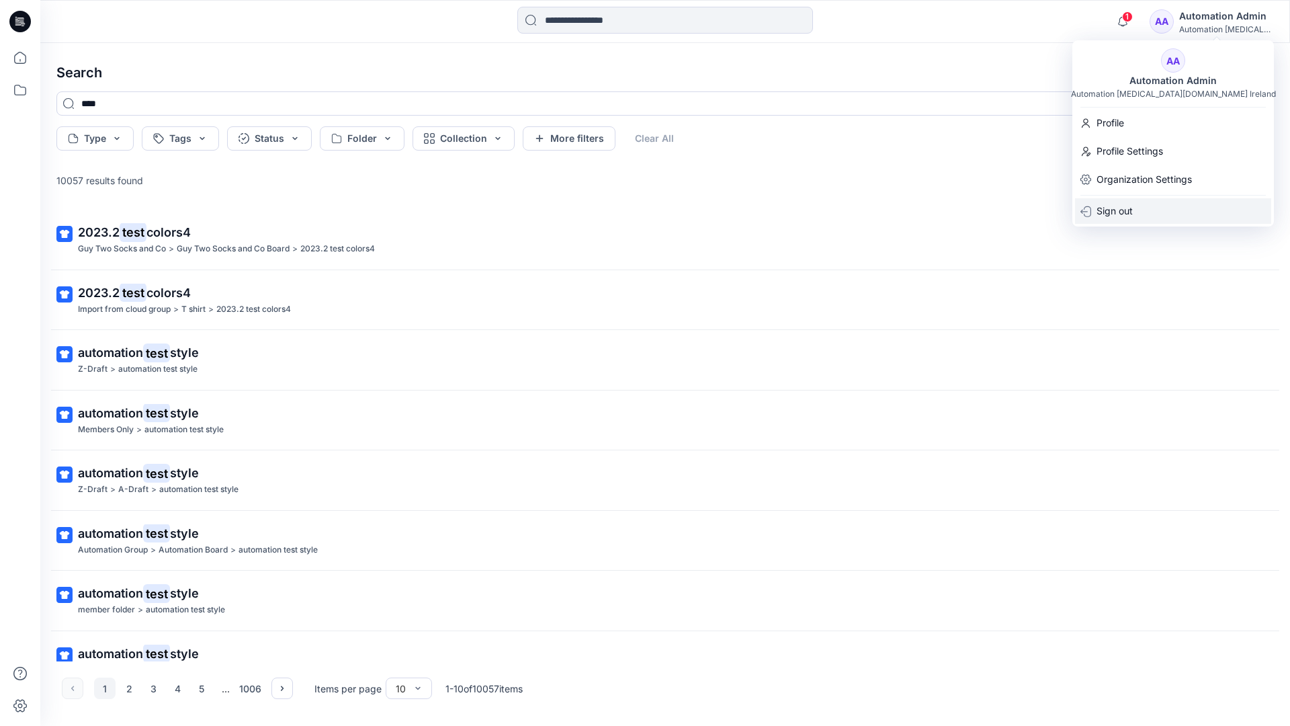
click at [1134, 202] on div "Sign out" at bounding box center [1173, 211] width 196 height 26
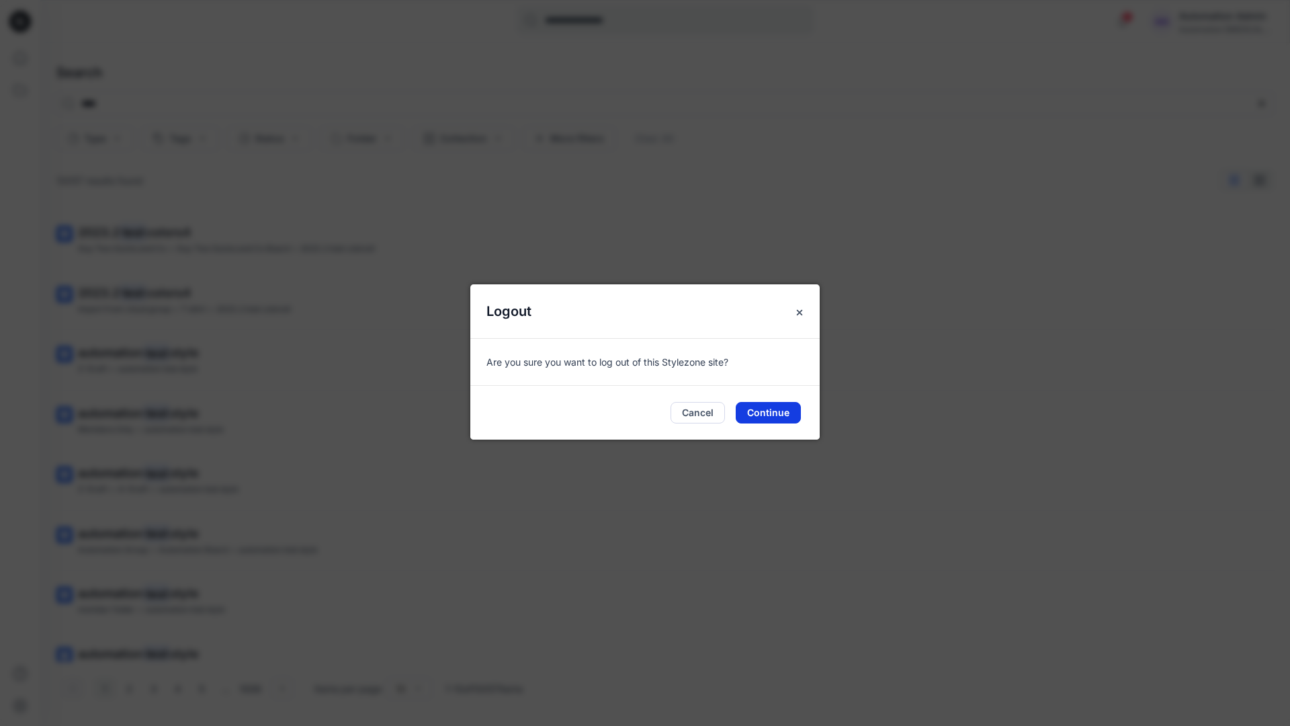
click at [771, 405] on button "Continue" at bounding box center [768, 413] width 65 height 22
